Goal: Use online tool/utility: Utilize a website feature to perform a specific function

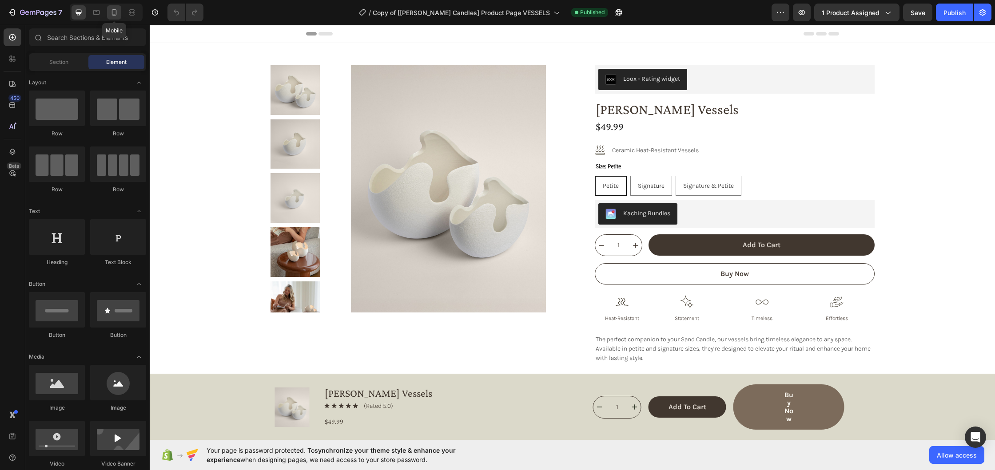
click at [113, 12] on icon at bounding box center [114, 12] width 9 height 9
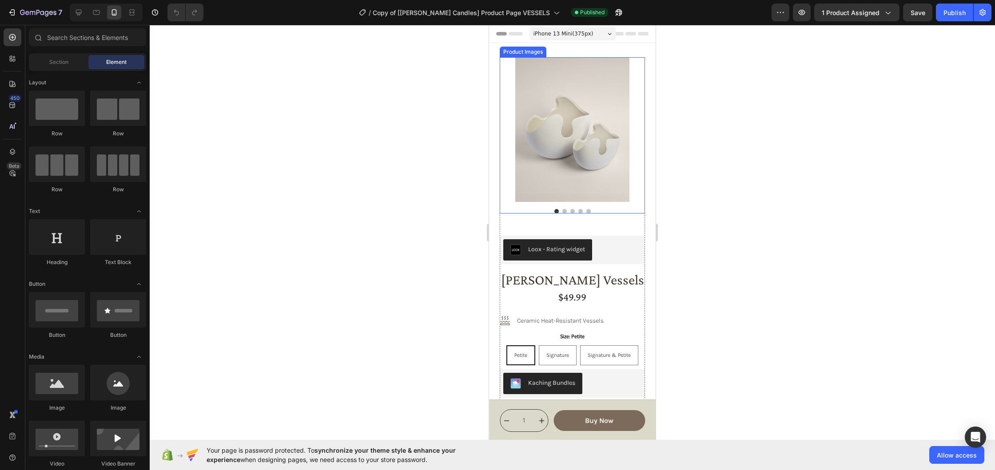
click at [568, 138] on img at bounding box center [572, 129] width 145 height 145
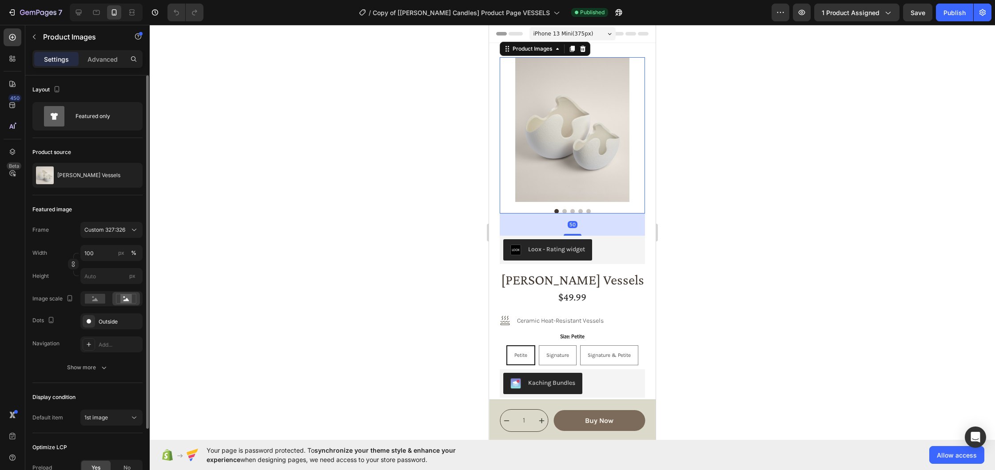
scroll to position [79, 0]
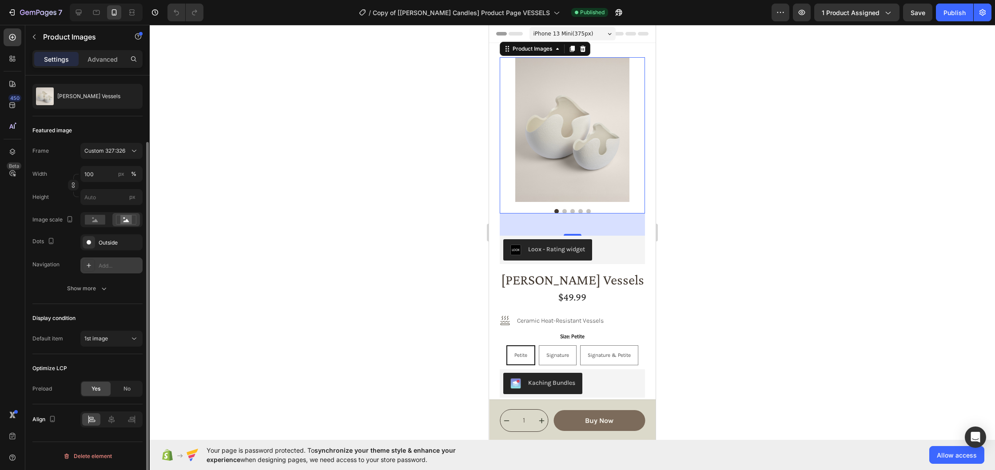
click at [99, 265] on div "Add..." at bounding box center [120, 266] width 42 height 8
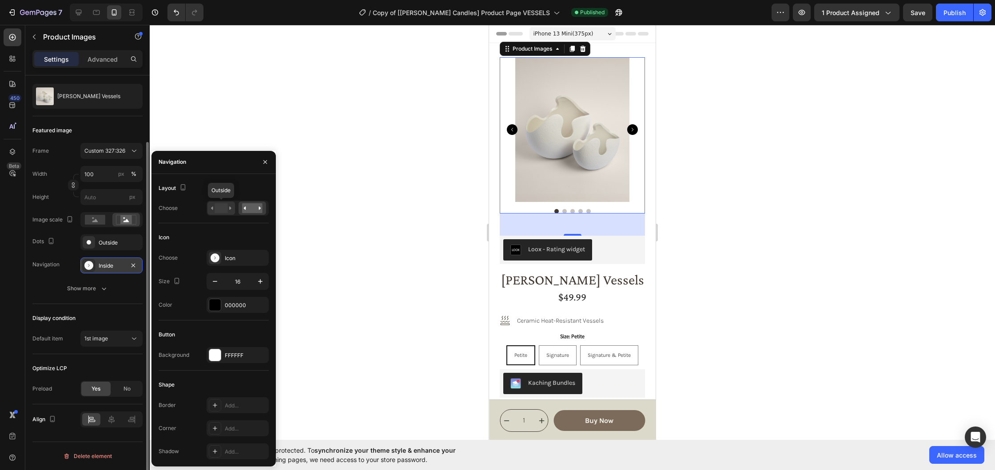
click at [219, 208] on rect at bounding box center [220, 208] width 13 height 10
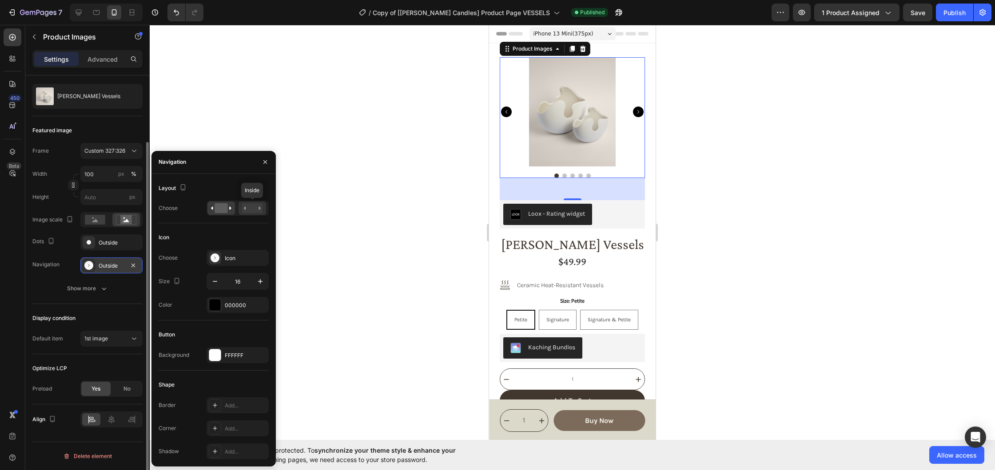
click at [256, 210] on rect at bounding box center [252, 208] width 20 height 10
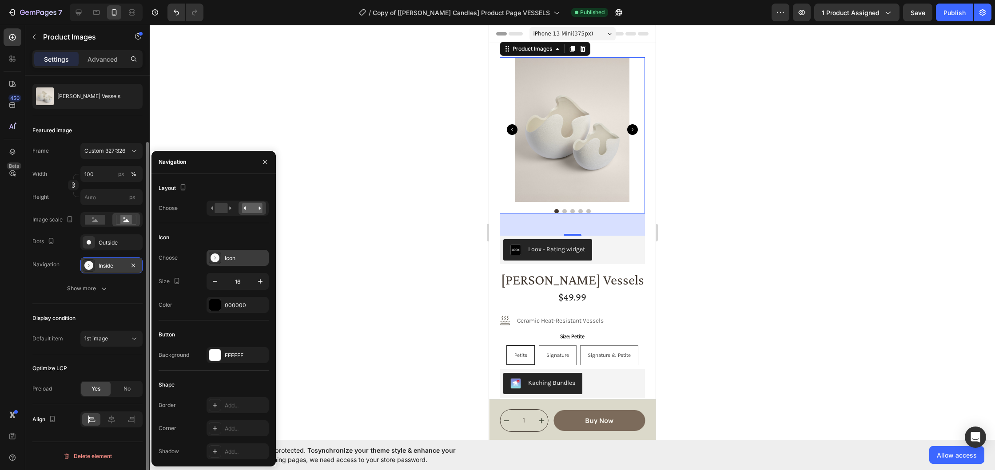
click at [244, 264] on div "Icon" at bounding box center [237, 258] width 62 height 16
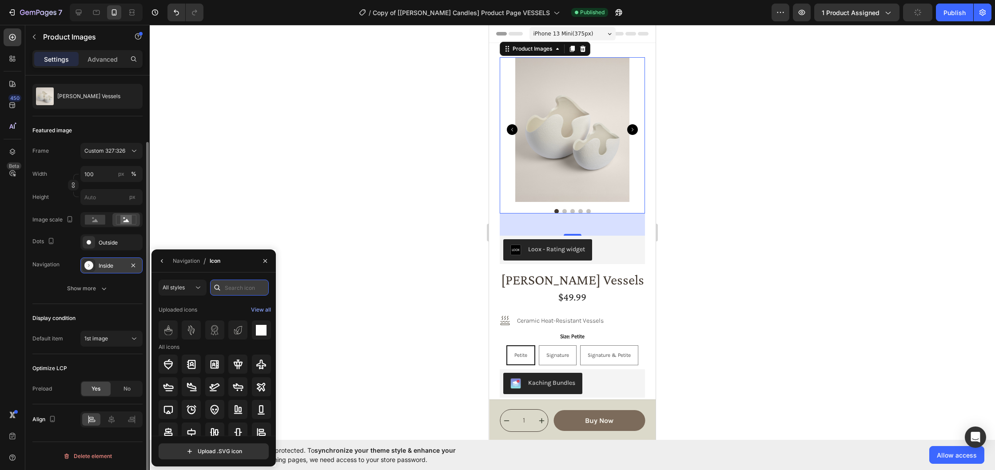
click at [239, 291] on input "text" at bounding box center [239, 288] width 59 height 16
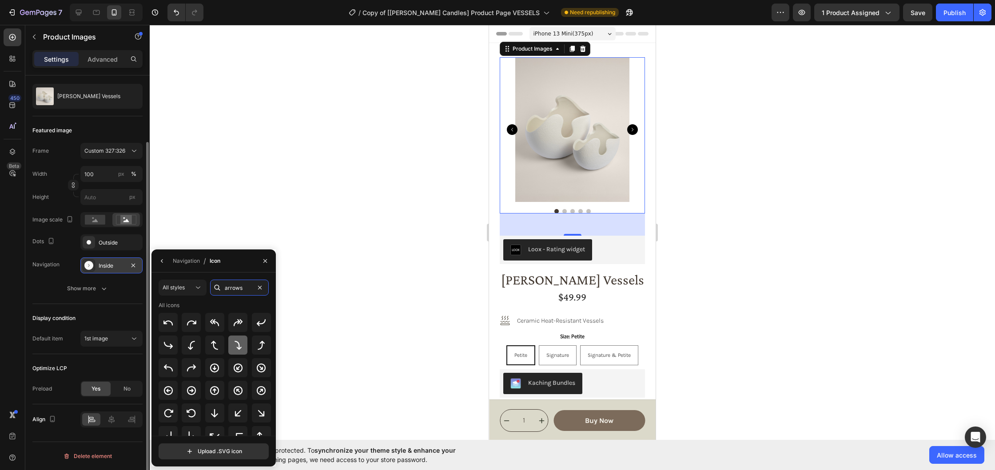
scroll to position [2, 0]
type input "arrows"
click at [741, 189] on div at bounding box center [572, 247] width 845 height 445
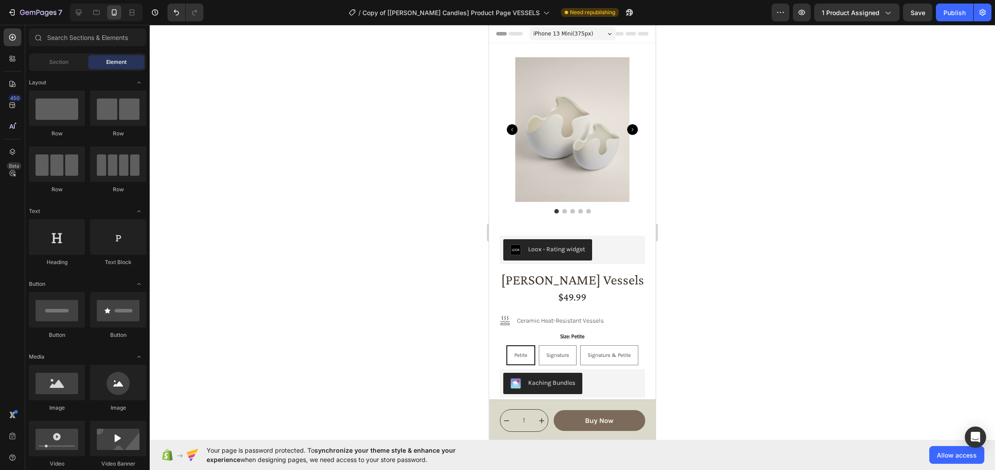
click at [230, 90] on div at bounding box center [572, 247] width 845 height 445
